Goal: Check status

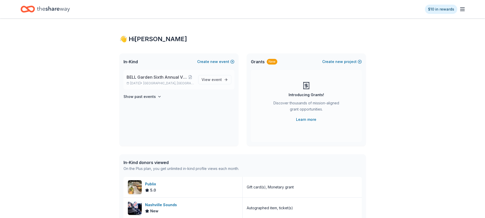
click at [182, 78] on span "BELL Garden Sixth Annual Virtual Auction" at bounding box center [157, 77] width 60 height 6
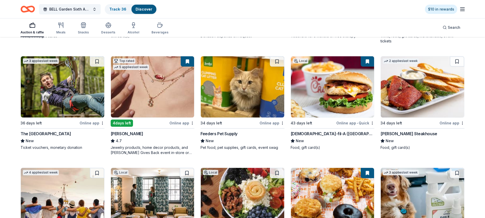
scroll to position [153, 0]
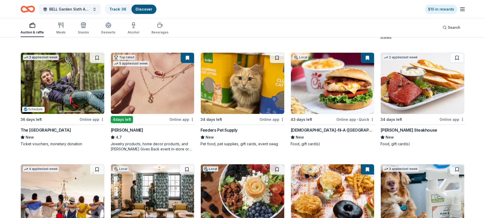
click at [77, 86] on img at bounding box center [62, 83] width 83 height 61
click at [120, 9] on link "Track · 36" at bounding box center [117, 9] width 17 height 4
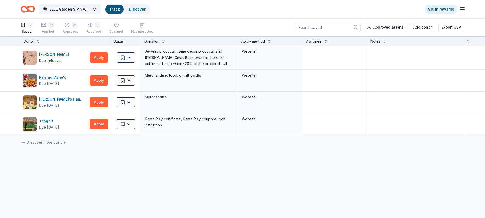
scroll to position [0, 0]
click at [50, 23] on div "27" at bounding box center [51, 24] width 6 height 5
